Goal: Book appointment/travel/reservation

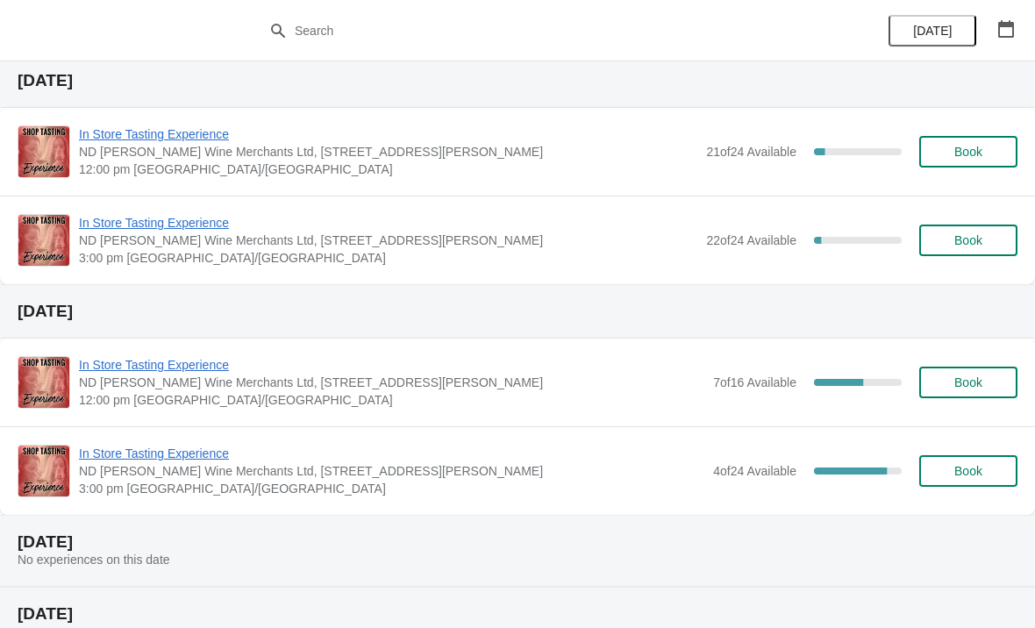
scroll to position [512, 0]
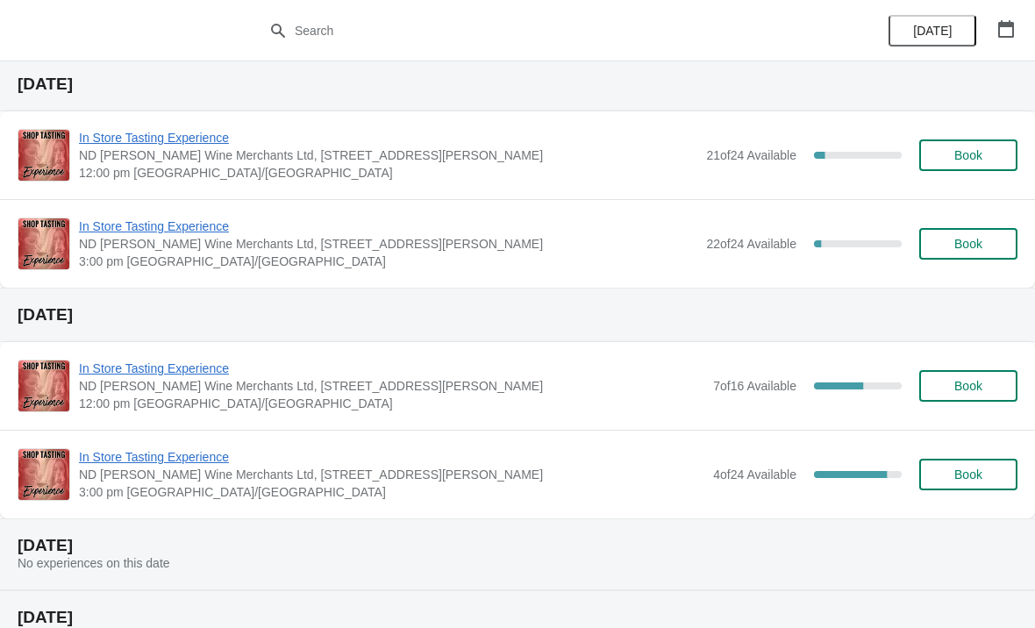
click at [161, 227] on span "In Store Tasting Experience" at bounding box center [388, 227] width 618 height 18
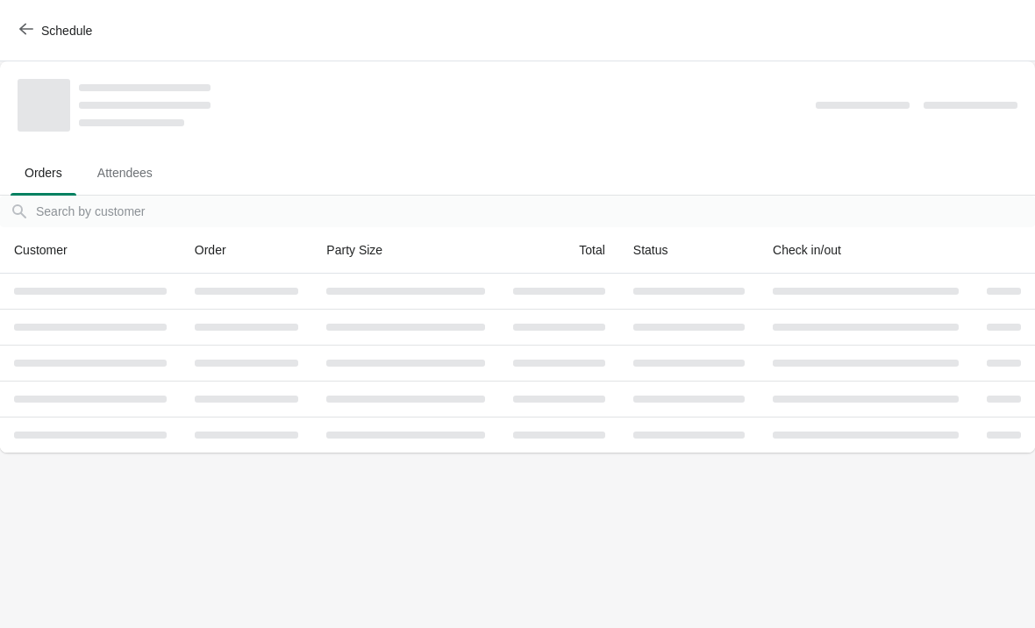
scroll to position [0, 0]
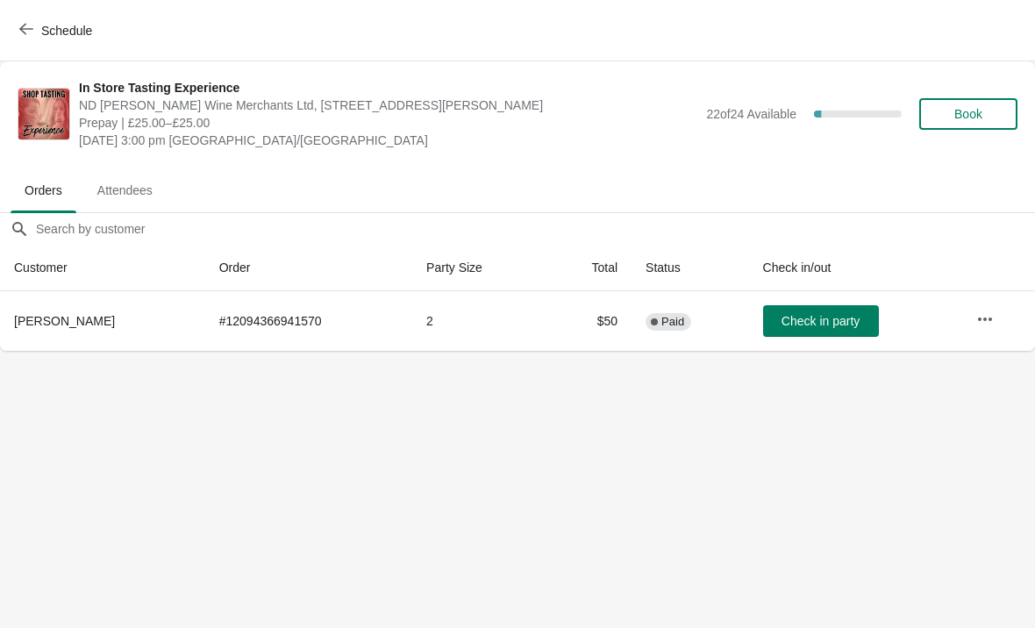
click at [986, 308] on button "button" at bounding box center [985, 320] width 32 height 32
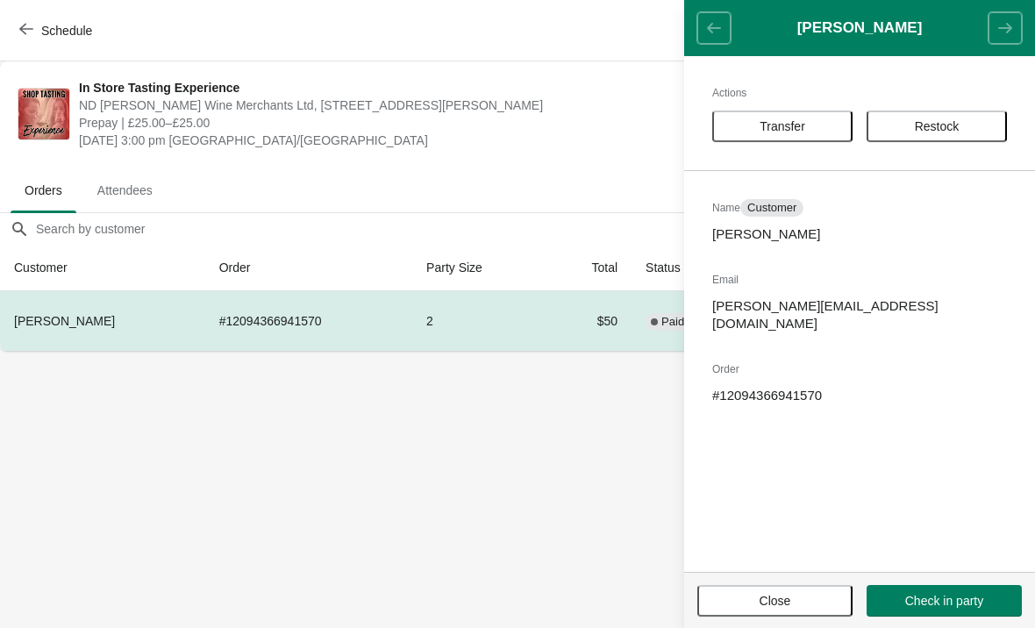
click at [817, 126] on span "Transfer" at bounding box center [782, 126] width 109 height 14
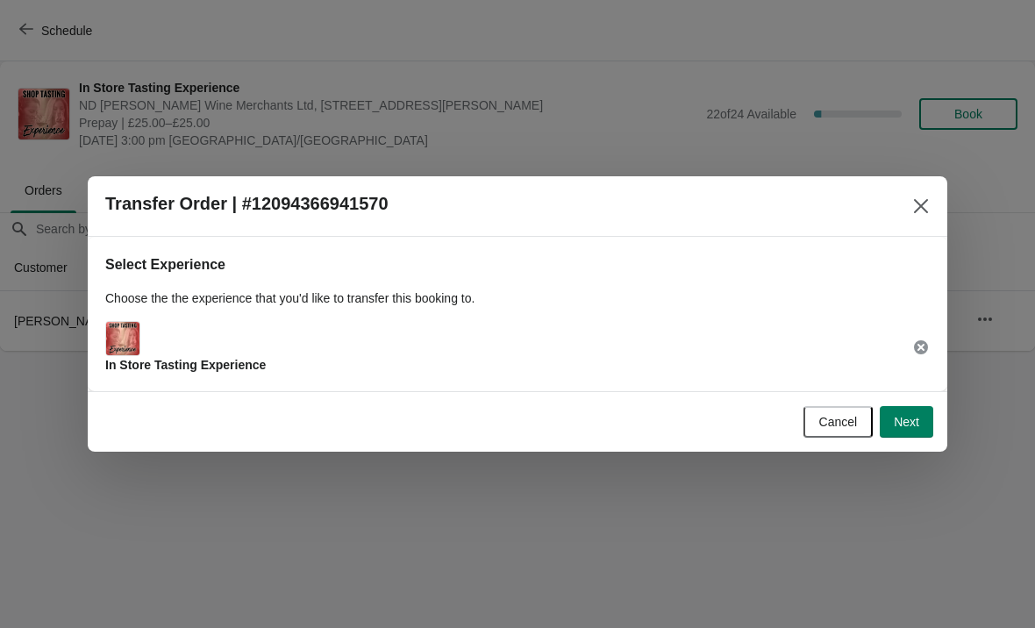
click at [920, 418] on button "Next" at bounding box center [907, 422] width 54 height 32
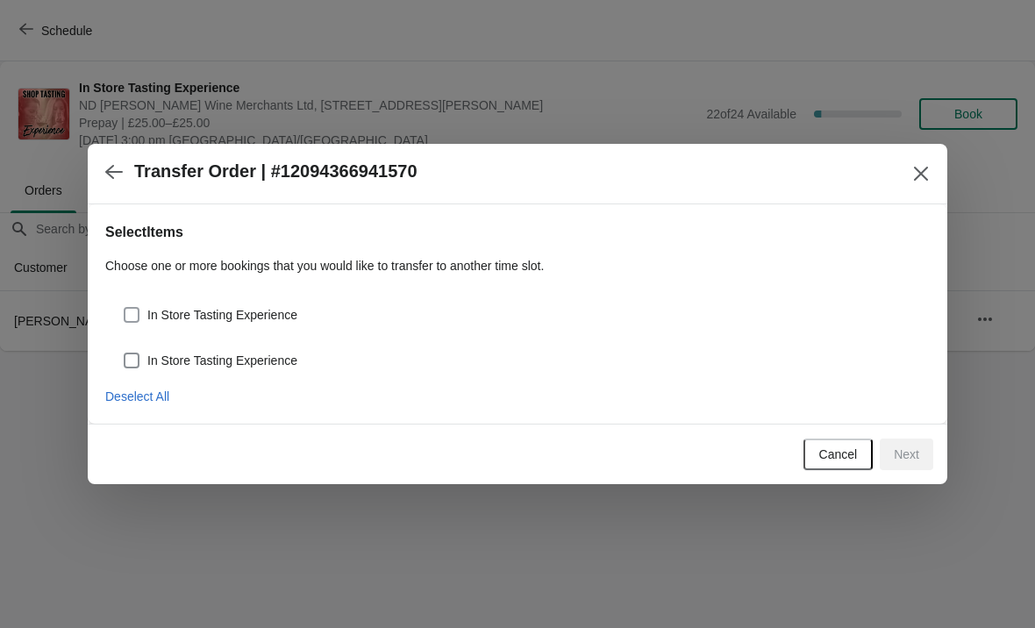
click at [132, 309] on span at bounding box center [132, 315] width 16 height 16
click at [125, 308] on input "In Store Tasting Experience" at bounding box center [124, 307] width 1 height 1
checkbox input "true"
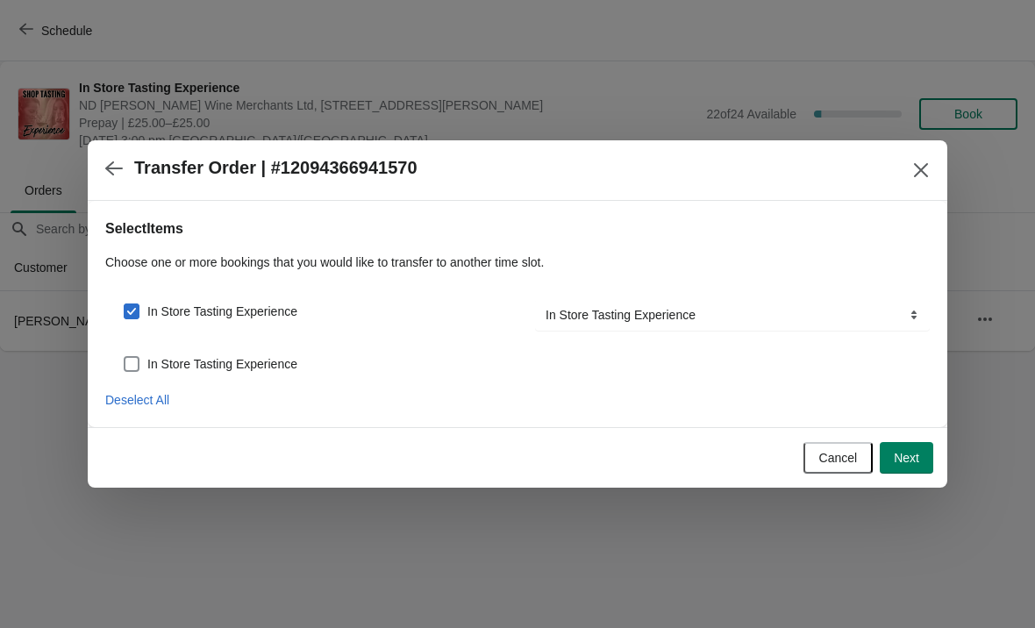
click at [129, 358] on span at bounding box center [132, 364] width 16 height 16
click at [125, 357] on input "In Store Tasting Experience" at bounding box center [124, 356] width 1 height 1
checkbox input "true"
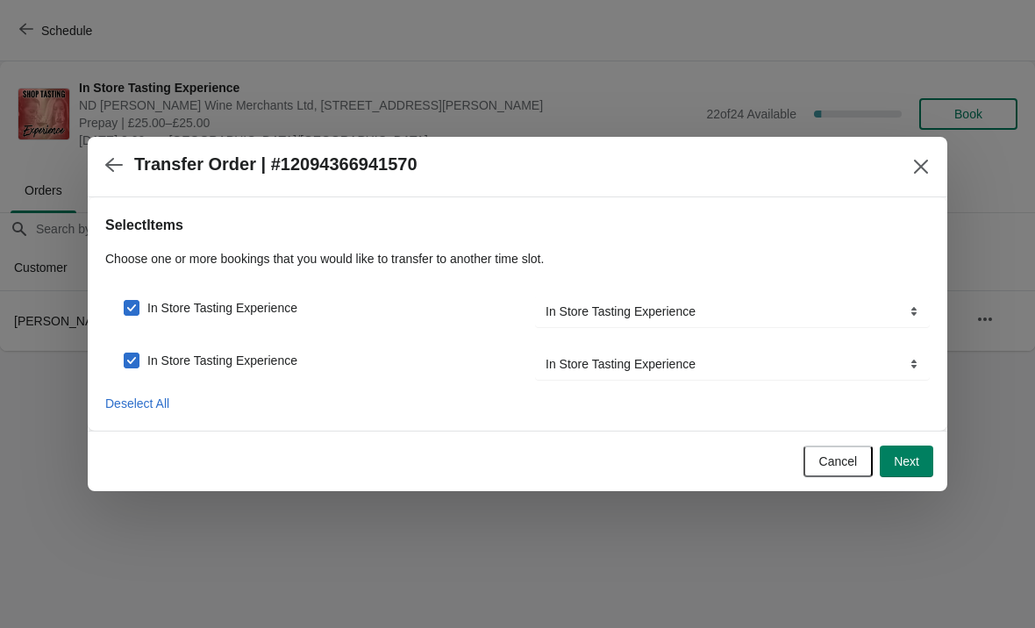
click at [915, 457] on span "Next" at bounding box center [906, 461] width 25 height 14
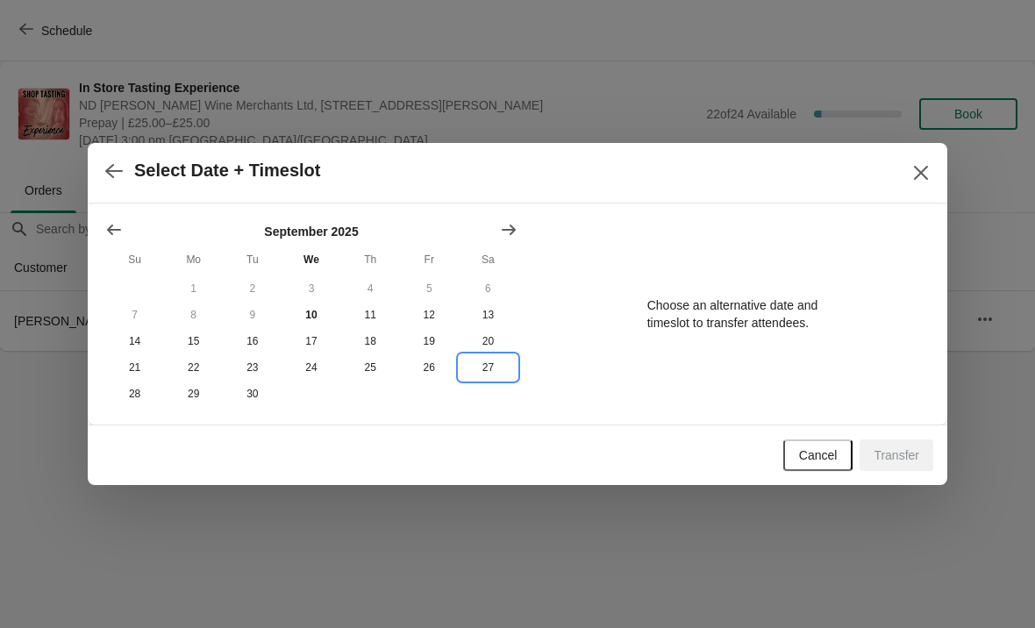
click at [484, 371] on button "27" at bounding box center [488, 367] width 59 height 26
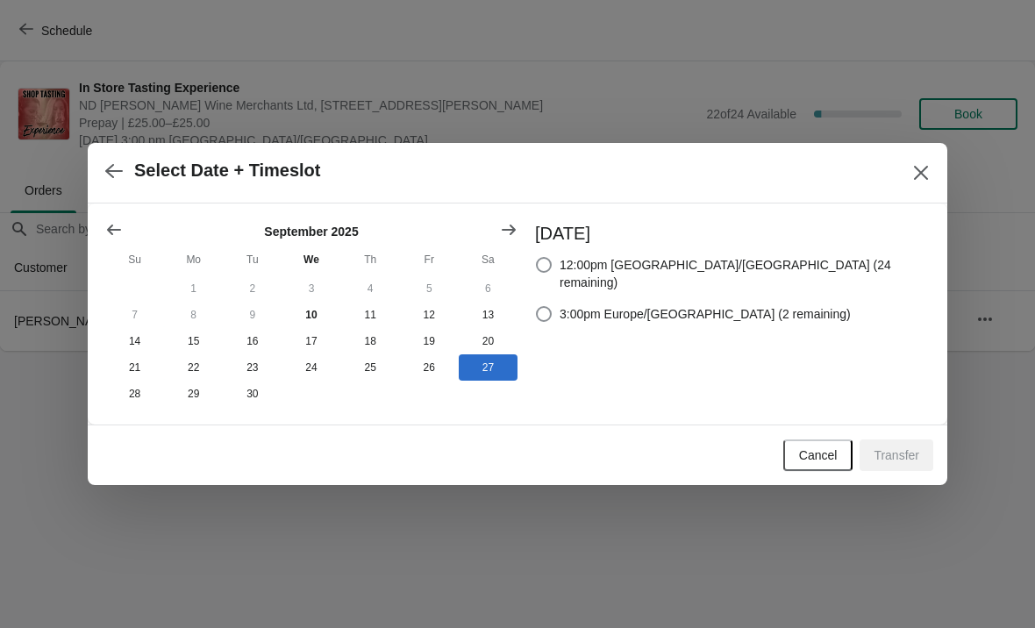
click at [618, 302] on label "3:00pm Europe/[GEOGRAPHIC_DATA] (2 remaining)" at bounding box center [693, 314] width 316 height 25
click at [537, 306] on input "3:00pm Europe/[GEOGRAPHIC_DATA] (2 remaining)" at bounding box center [536, 306] width 1 height 1
radio input "true"
click at [892, 453] on span "Transfer" at bounding box center [897, 455] width 46 height 14
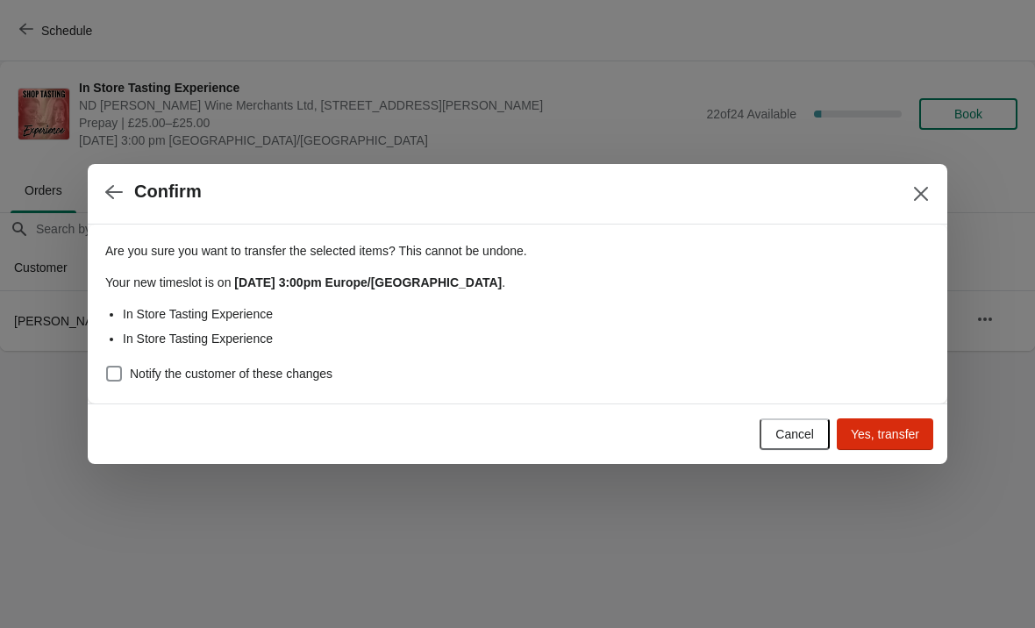
click at [111, 368] on span at bounding box center [114, 374] width 16 height 16
click at [107, 367] on input "Notify the customer of these changes" at bounding box center [106, 366] width 1 height 1
checkbox input "true"
click at [875, 432] on span "Yes, transfer" at bounding box center [885, 434] width 68 height 14
